Goal: Transaction & Acquisition: Subscribe to service/newsletter

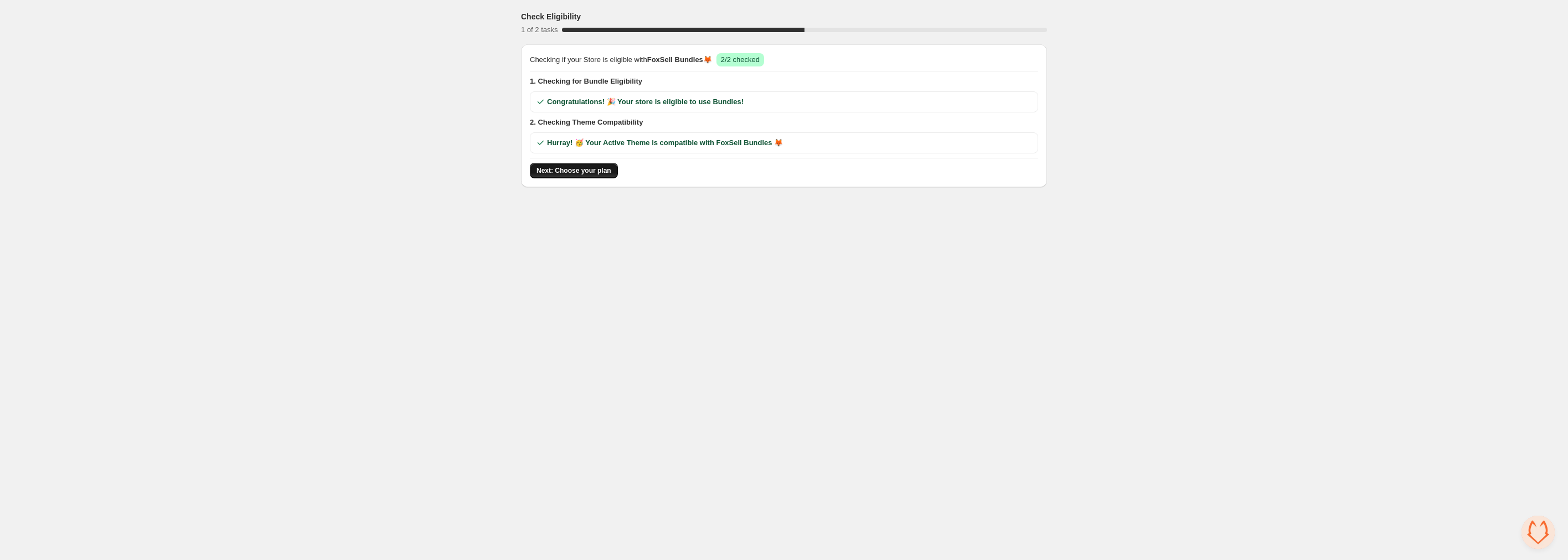
click at [584, 169] on span "Next: Choose your plan" at bounding box center [574, 170] width 74 height 9
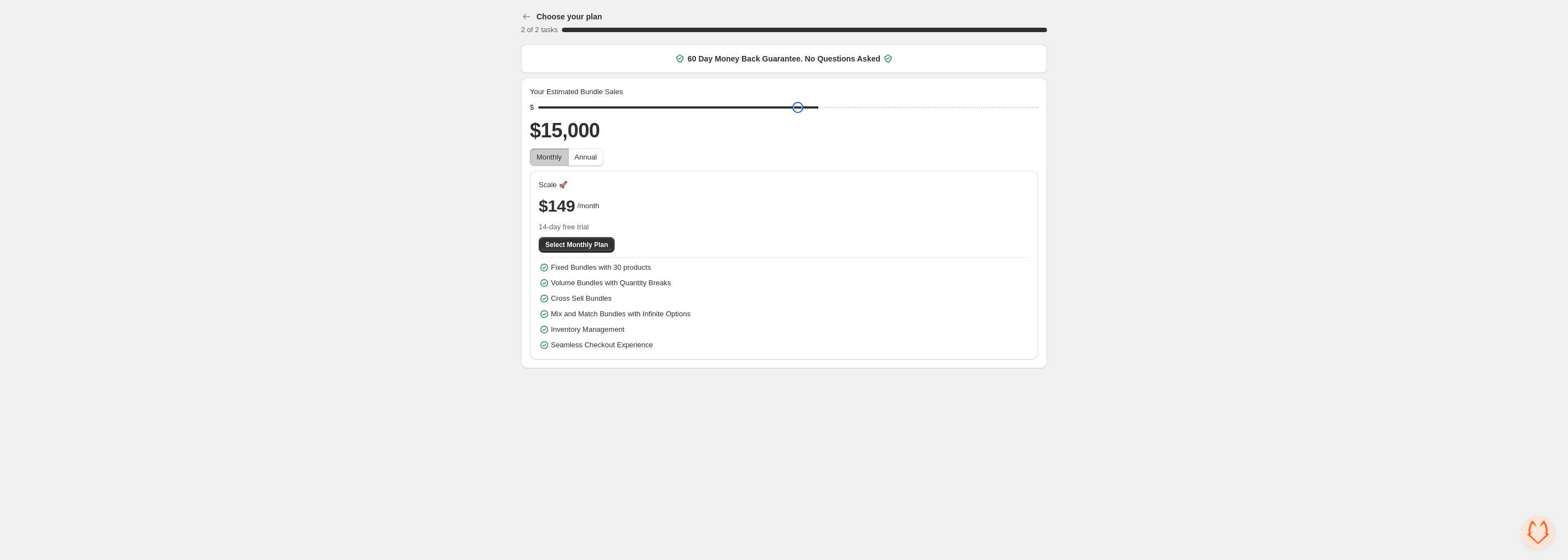
drag, startPoint x: 623, startPoint y: 108, endPoint x: 823, endPoint y: 144, distance: 203.2
type input "*****"
click at [823, 115] on input "range" at bounding box center [789, 108] width 500 height 15
click at [592, 240] on span "Select Monthly Plan" at bounding box center [576, 245] width 63 height 9
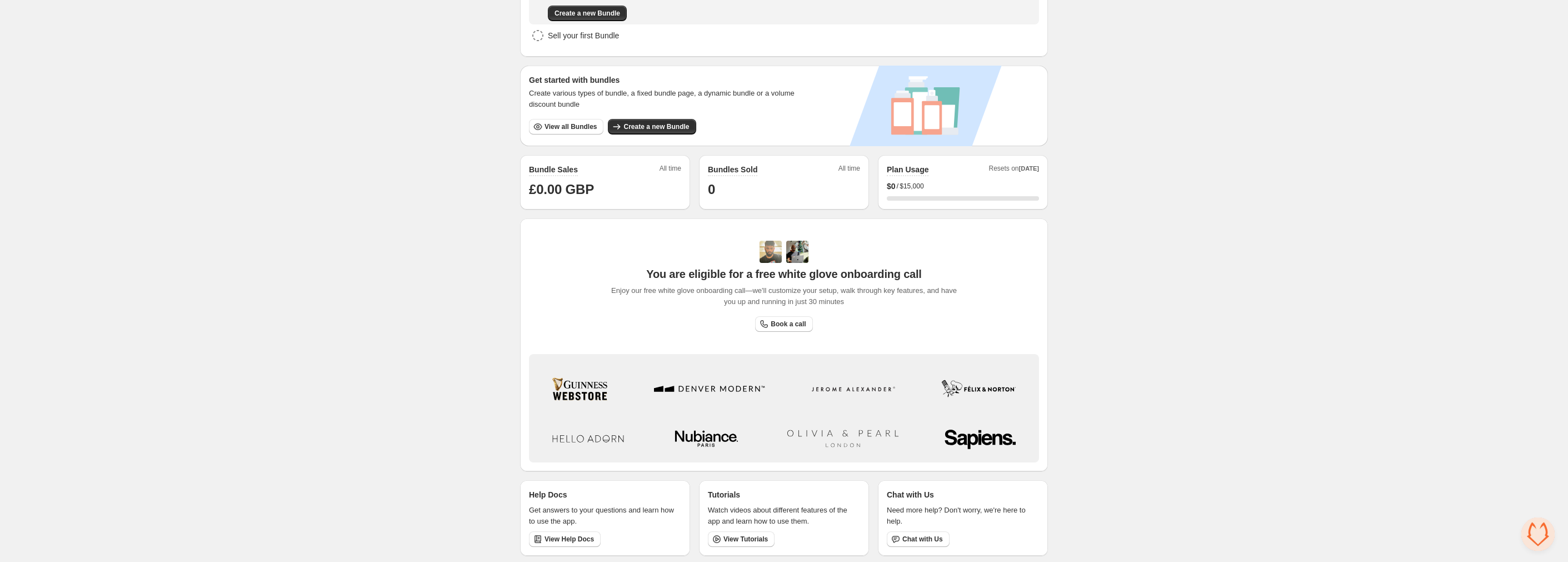
scroll to position [171, 0]
drag, startPoint x: 1078, startPoint y: 386, endPoint x: 991, endPoint y: 437, distance: 100.8
click at [783, 319] on span "Book a call" at bounding box center [788, 323] width 35 height 9
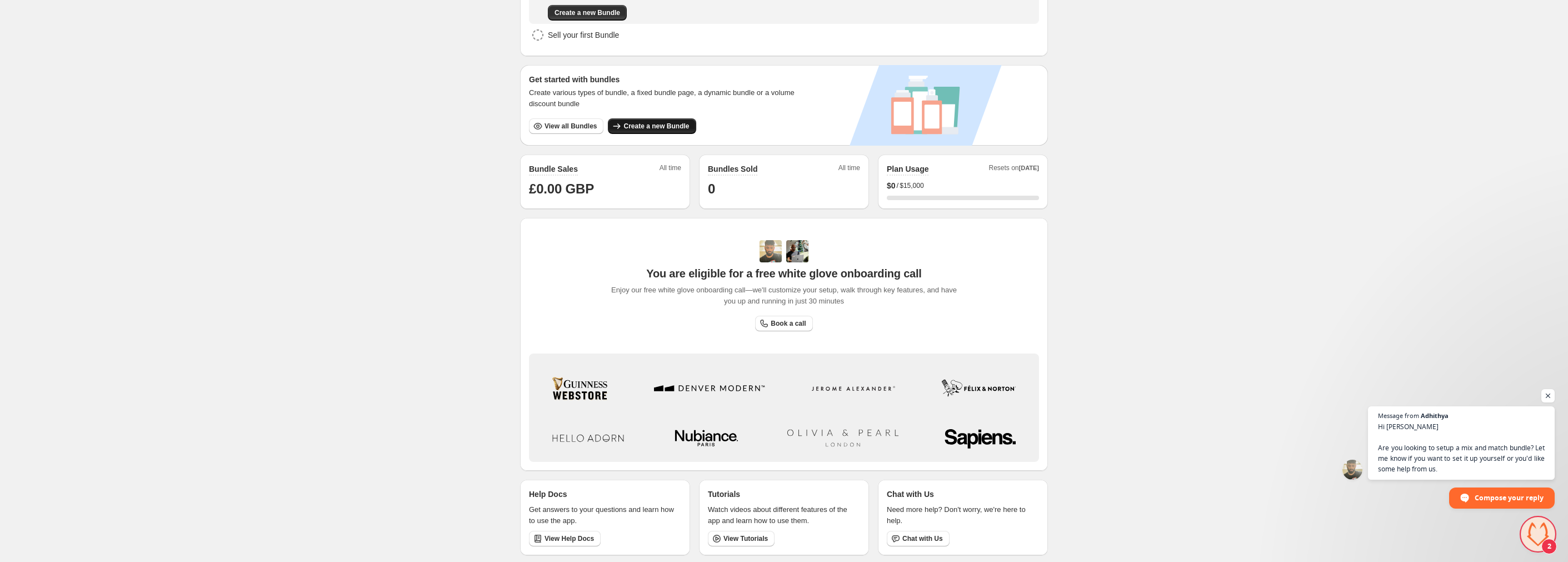
click at [670, 126] on span "Create a new Bundle" at bounding box center [656, 126] width 66 height 9
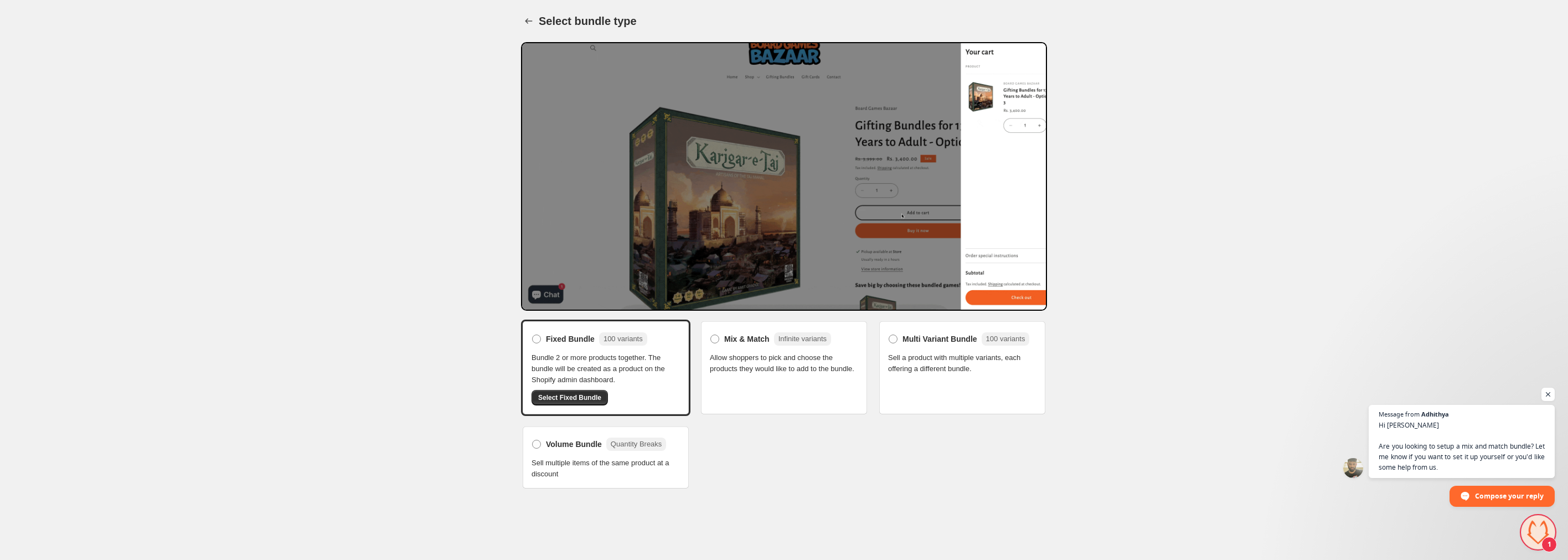
click at [775, 381] on div "Mix & Match Infinite variants Allow shoppers to pick and choose the products th…" at bounding box center [784, 367] width 169 height 96
